Goal: Task Accomplishment & Management: Manage account settings

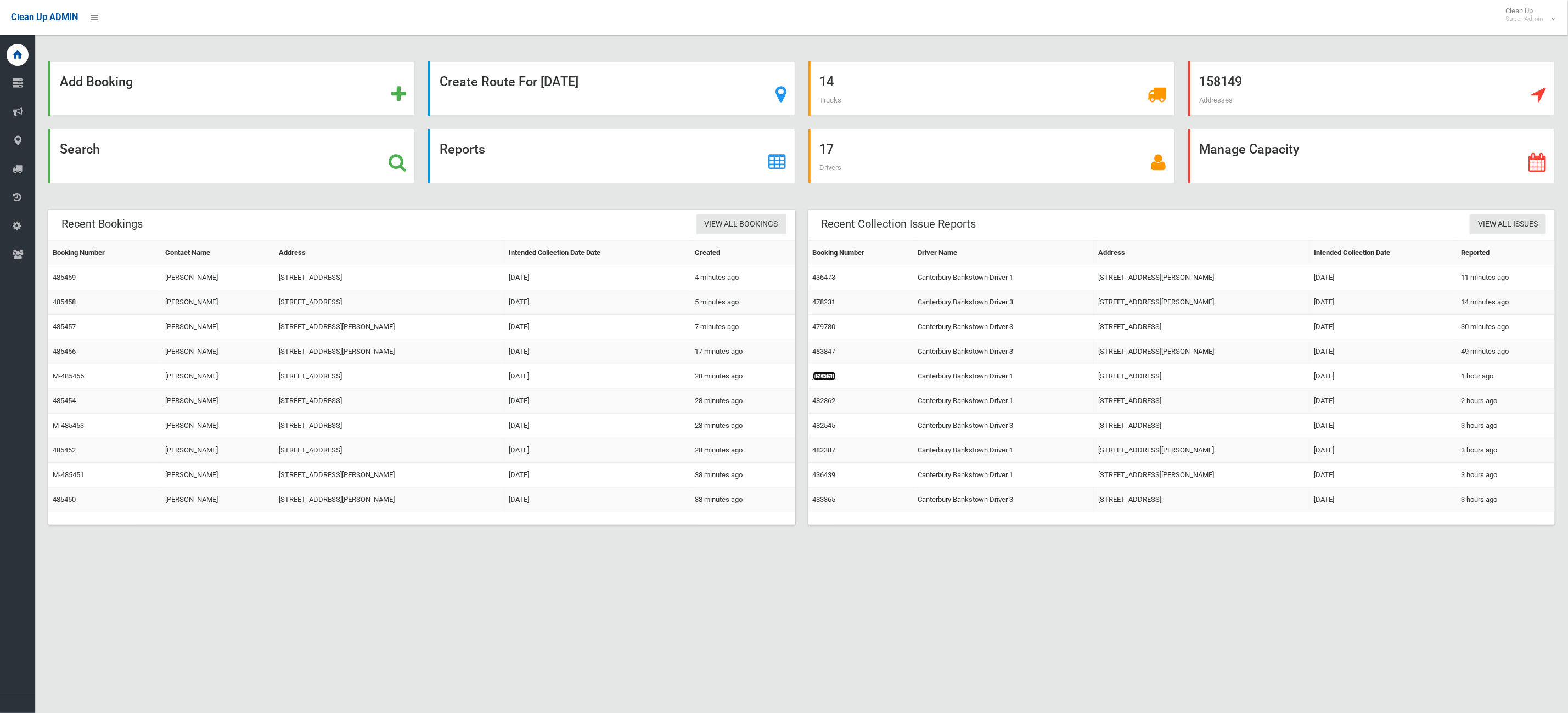
click at [822, 377] on link "450458" at bounding box center [824, 376] width 23 height 9
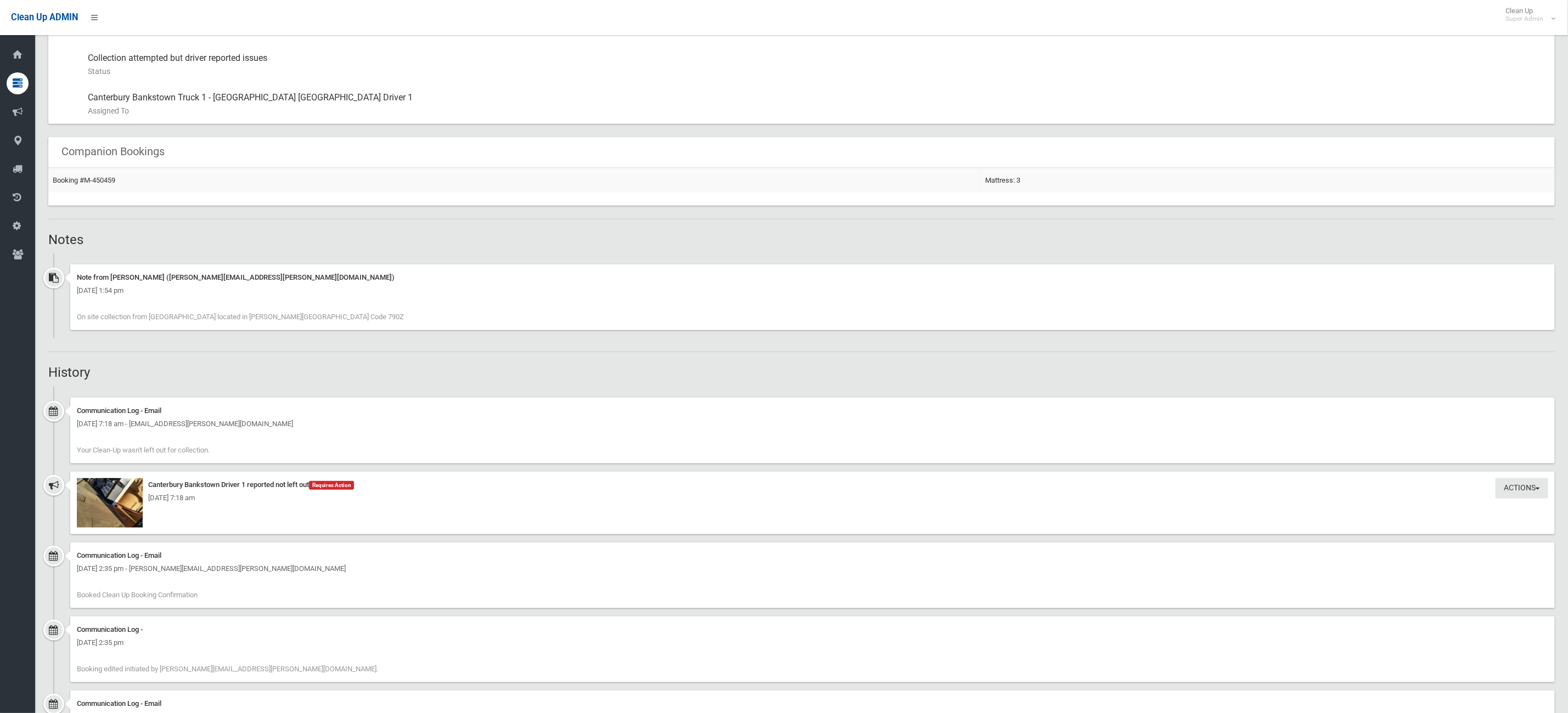
scroll to position [754, 0]
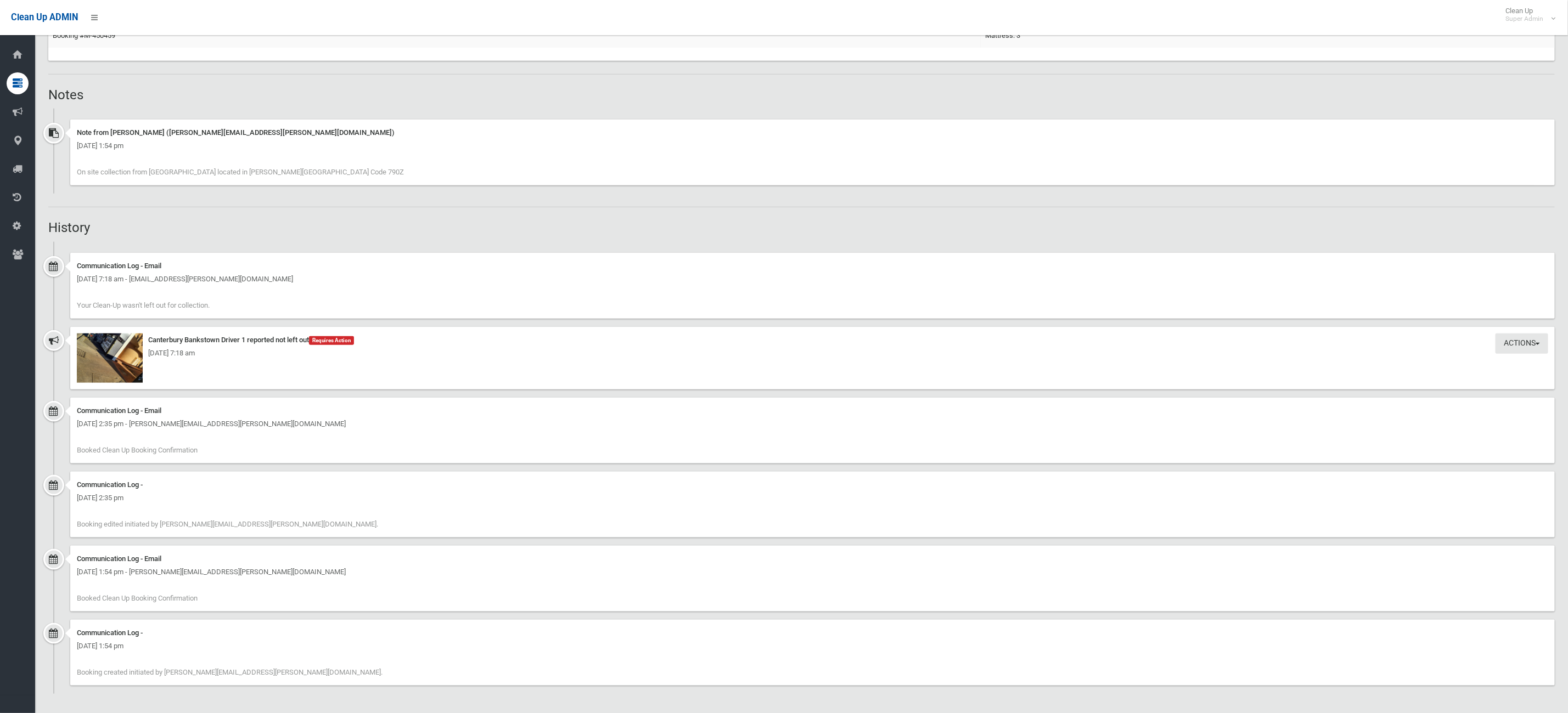
click at [87, 351] on div "[DATE] 7:18 am" at bounding box center [812, 353] width 1471 height 13
click at [109, 349] on div "Monday 15th September 2025 - 7:18 am" at bounding box center [812, 353] width 1471 height 13
click at [115, 367] on img at bounding box center [110, 358] width 66 height 49
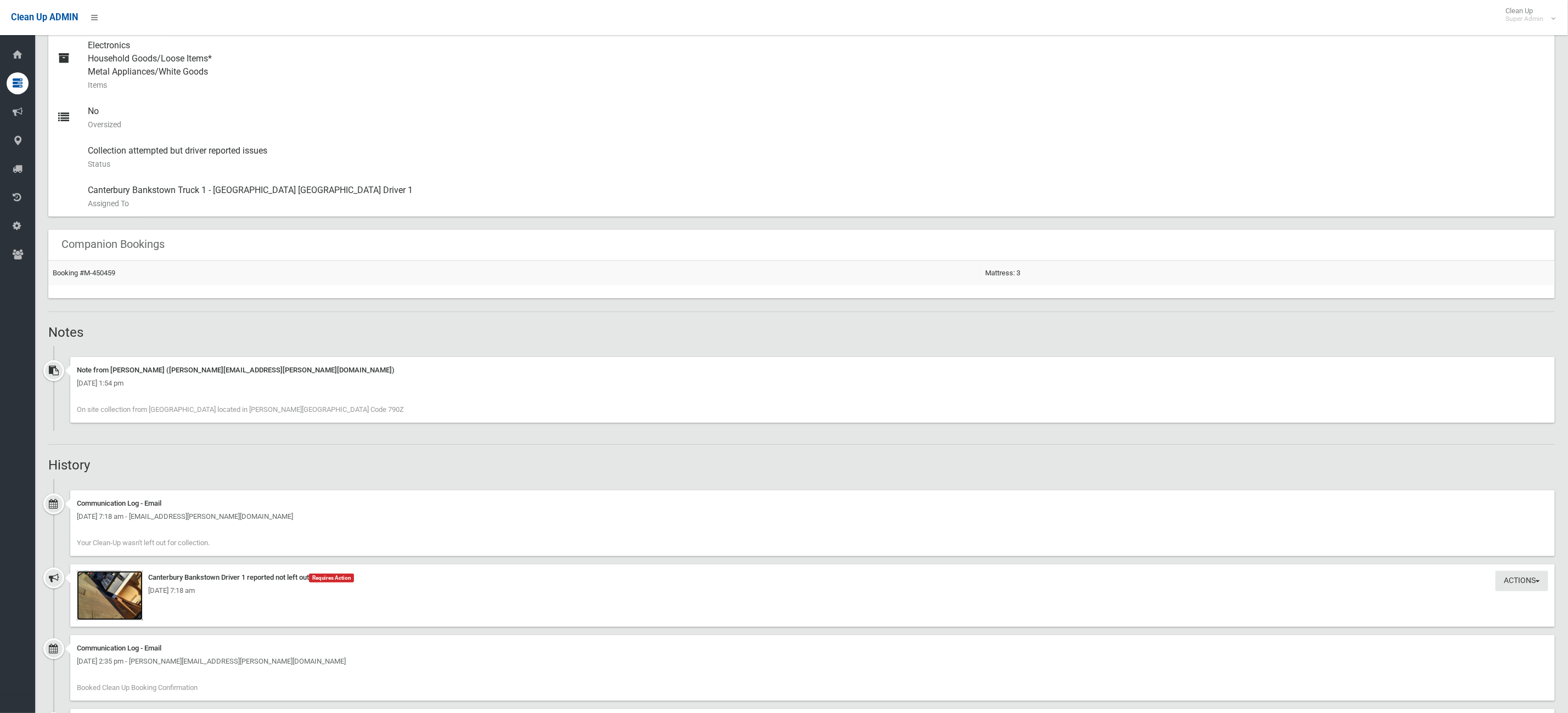
scroll to position [507, 0]
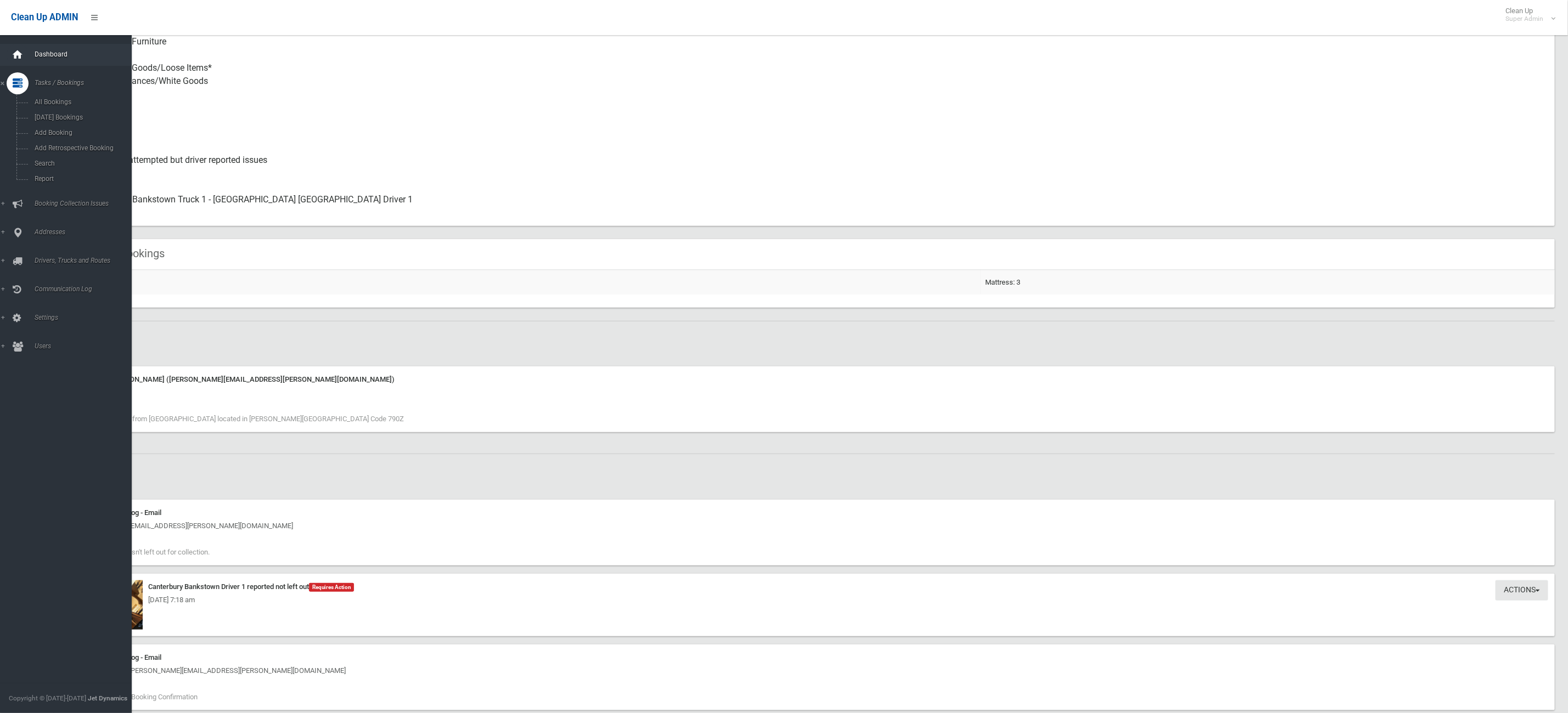
click at [26, 55] on div at bounding box center [18, 55] width 22 height 22
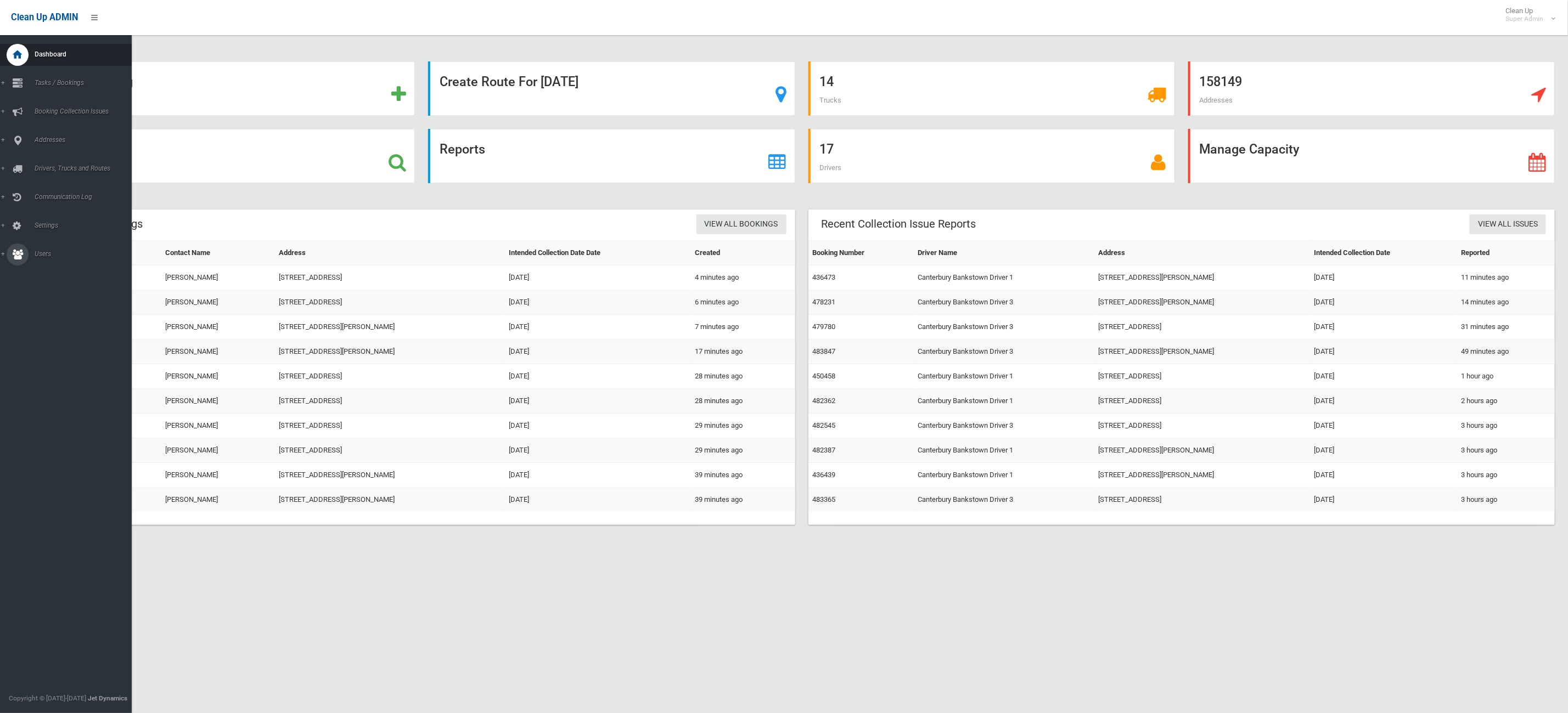
click at [41, 254] on span "Users" at bounding box center [88, 254] width 113 height 8
click at [49, 272] on span "All Users" at bounding box center [83, 273] width 103 height 8
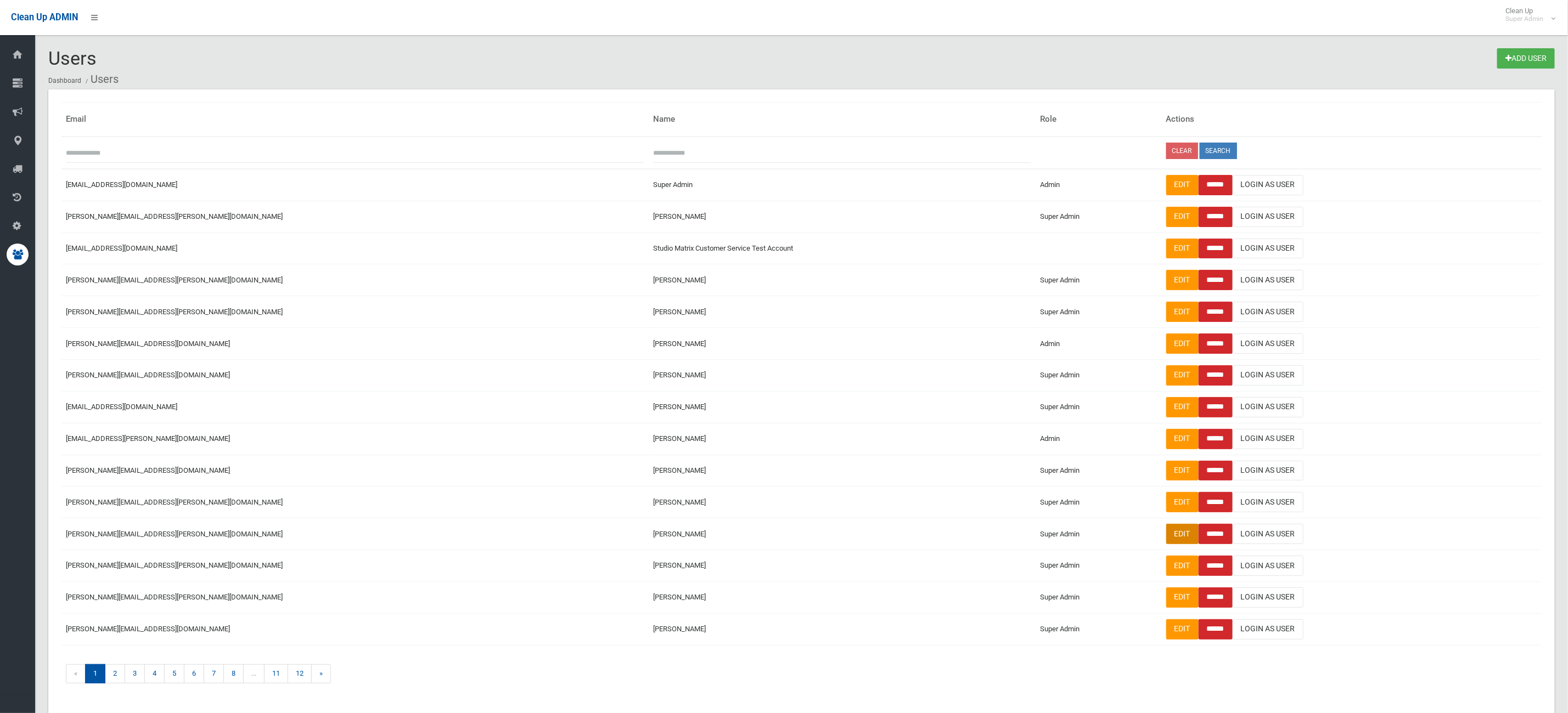
click at [1166, 541] on link "Edit" at bounding box center [1182, 534] width 32 height 20
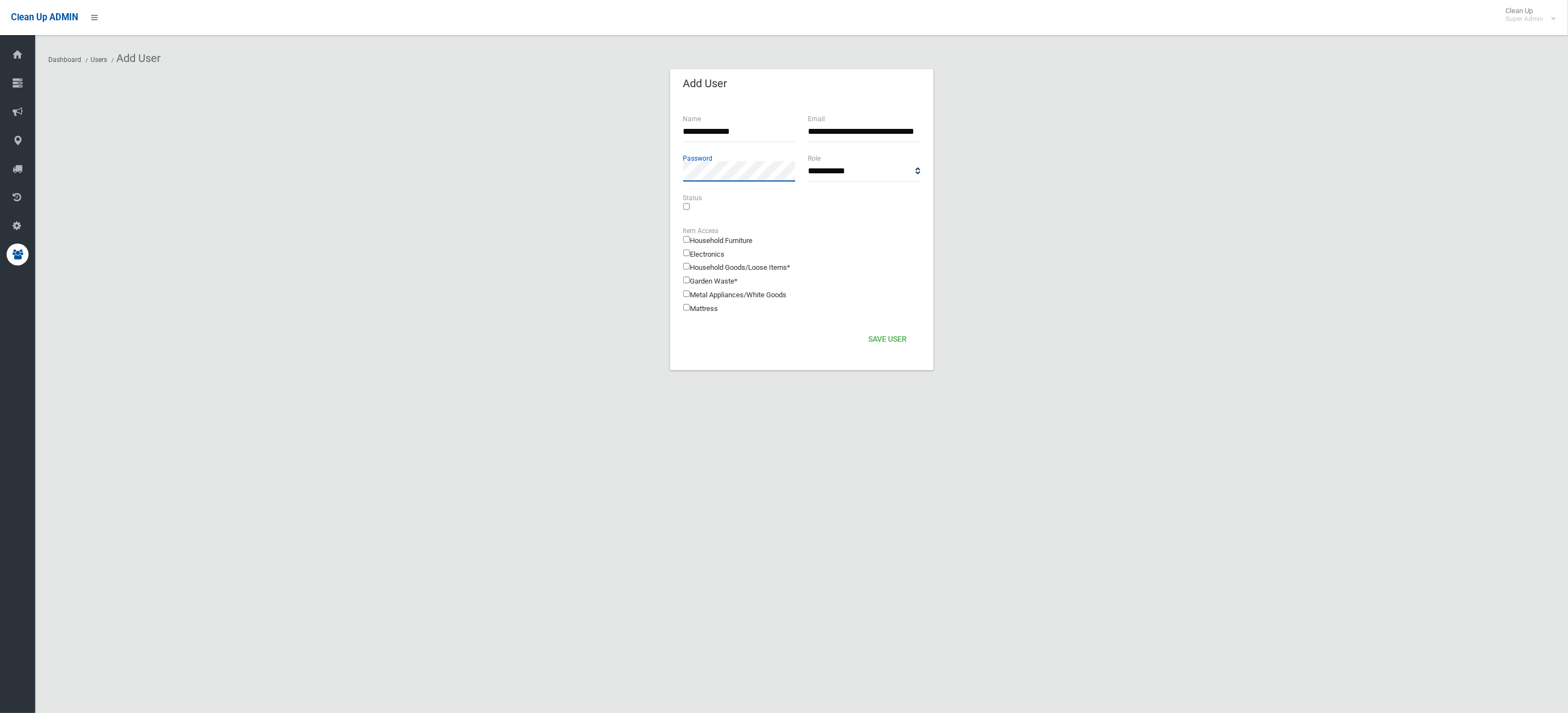
click at [864, 329] on button "Save User" at bounding box center [888, 339] width 47 height 20
